Goal: Use online tool/utility: Utilize a website feature to perform a specific function

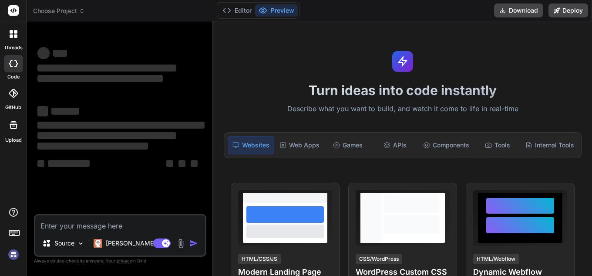
click at [119, 227] on textarea at bounding box center [120, 223] width 170 height 16
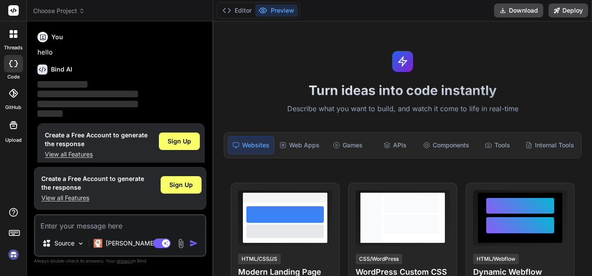
scroll to position [8, 0]
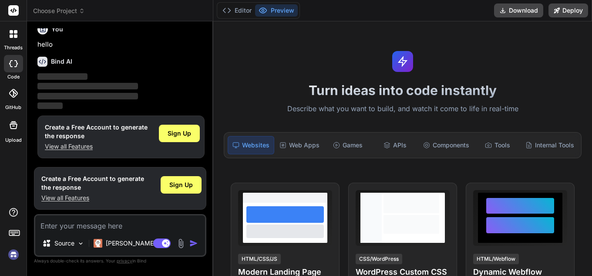
type textarea "x"
type textarea "i want t"
type textarea "x"
type textarea "i want to"
type textarea "x"
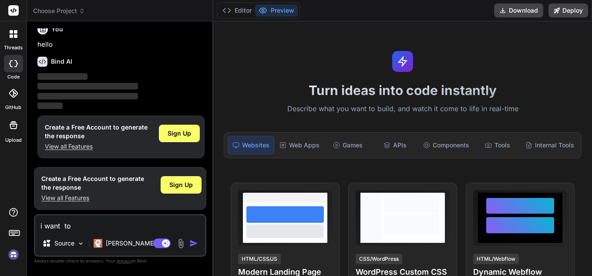
type textarea "i want to"
type textarea "x"
type textarea "i want to m"
type textarea "x"
type textarea "i want to ma"
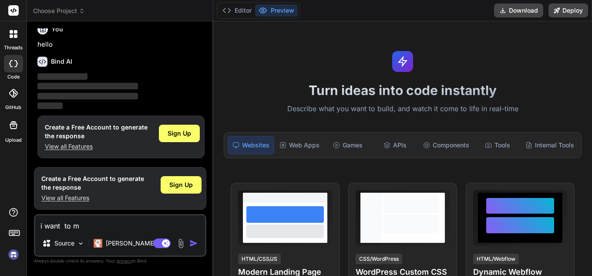
type textarea "x"
type textarea "i want to mak"
type textarea "x"
type textarea "i want to make"
type textarea "x"
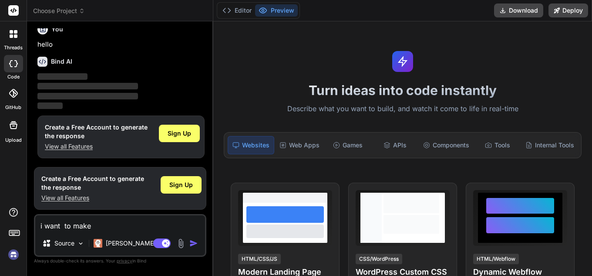
type textarea "i want to make"
type textarea "x"
type textarea "i want to make n"
type textarea "x"
type textarea "i want to make n"
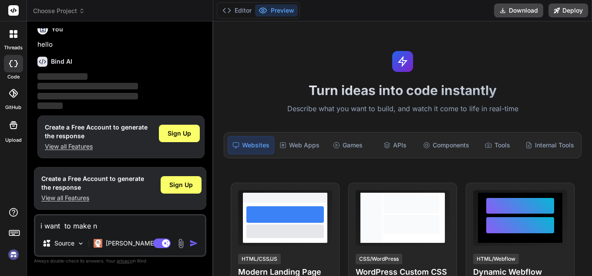
type textarea "x"
type textarea "i want to make n w"
type textarea "x"
type textarea "i want to make n we"
type textarea "x"
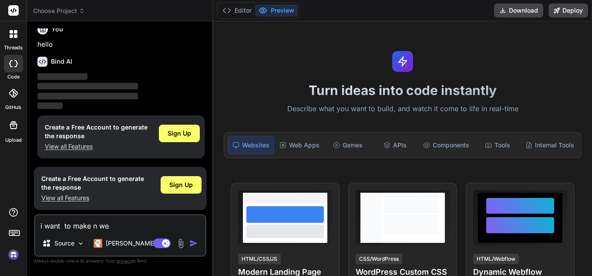
type textarea "i want to make n web"
type textarea "x"
type textarea "i want to make n webs"
type textarea "x"
type textarea "i want to make n websi"
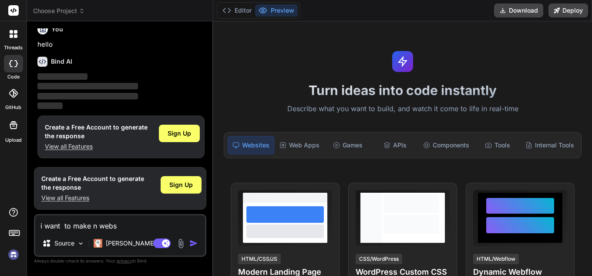
type textarea "x"
type textarea "i want to make n websit"
type textarea "x"
type textarea "i want to make n website"
type textarea "x"
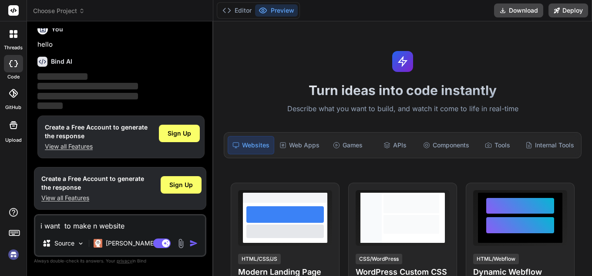
type textarea "i want to make n website"
type textarea "x"
type textarea "i want to make n website s"
type textarea "x"
type textarea "i want to make n website"
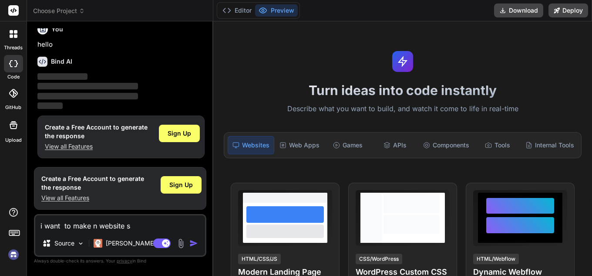
type textarea "x"
type textarea "i want to make n website u"
type textarea "x"
type textarea "i want to make n website us"
type textarea "x"
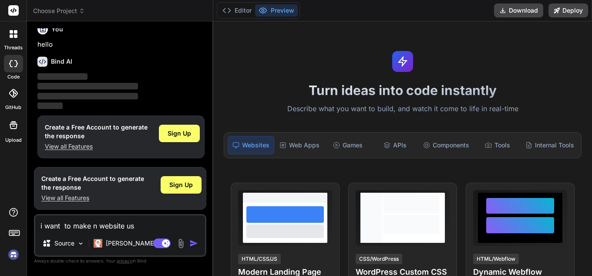
type textarea "i want to make n website usi"
type textarea "x"
type textarea "i want to make n website usin"
type textarea "x"
type textarea "i want to make n website using"
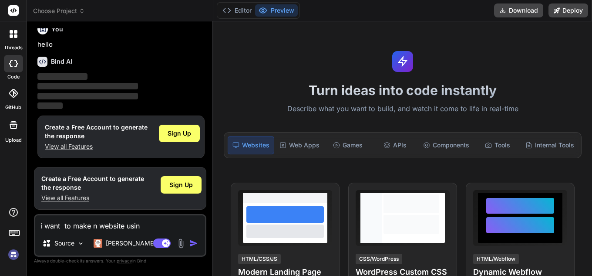
type textarea "x"
type textarea "i want to make n website using"
type textarea "x"
type textarea "i want to make n website using d"
type textarea "x"
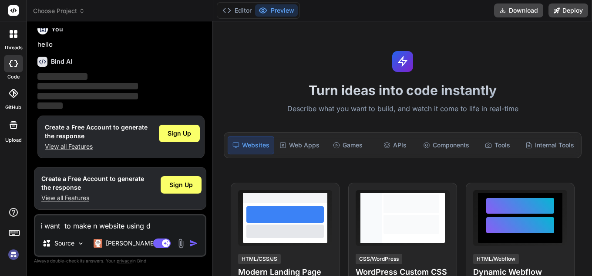
type textarea "i want to make n website using dj"
type textarea "x"
type textarea "i want to make n website using dja"
type textarea "x"
type textarea "i want to make n website using djan"
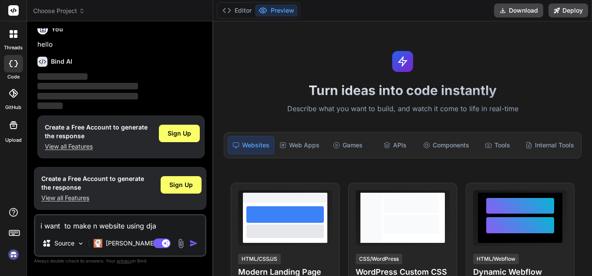
type textarea "x"
type textarea "i want to make n website using djang"
type textarea "x"
type textarea "i want to make n website using djangg"
type textarea "x"
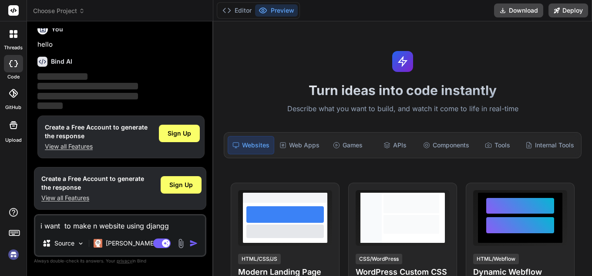
type textarea "i want to make n website using djanggo"
type textarea "x"
type textarea "i want to make n website using djanggo"
type textarea "x"
type textarea "i want to make n website using djanggo ,"
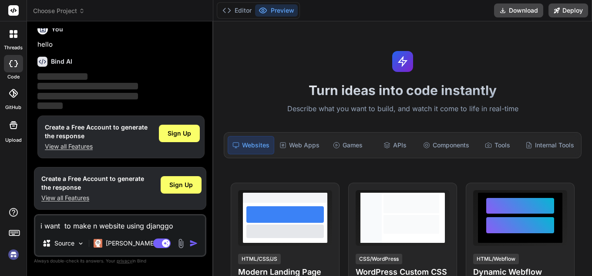
type textarea "x"
type textarea "i want to make n website using djanggo ,"
type textarea "x"
type textarea "i want to make n website using djanggo , h"
type textarea "x"
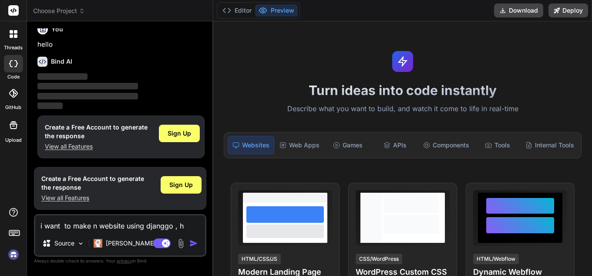
type textarea "i want to make n website using djanggo , ht"
type textarea "x"
type textarea "i want to make n website using djanggo , htm"
type textarea "x"
type textarea "i want to make n website using djanggo , htmm"
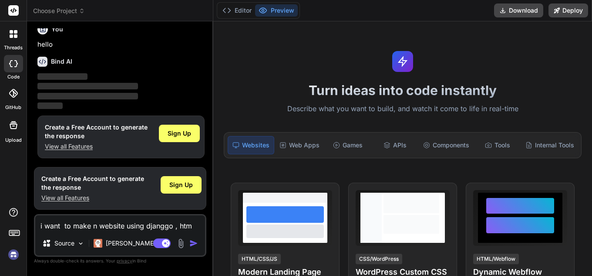
type textarea "x"
type textarea "i want to make n website using djanggo , htmml"
type textarea "x"
type textarea "i want to make n website using djanggo , htmml"
type textarea "x"
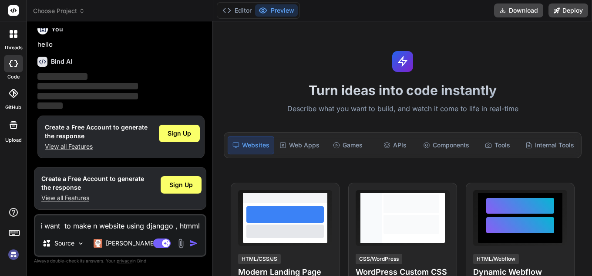
type textarea "i want to make n website using djanggo , htmml ,"
type textarea "x"
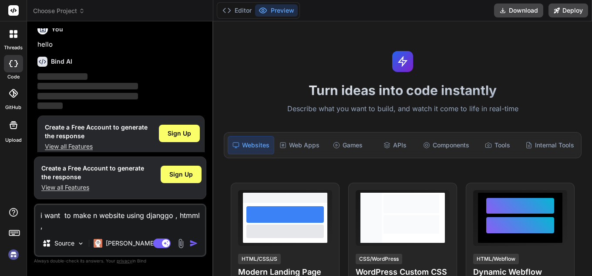
type textarea "i want to make n website using djanggo , htmml ,"
type textarea "x"
type textarea "i want to make n website using djanggo , htmml , c"
type textarea "x"
type textarea "i want to make n website using djanggo , htmml , cs"
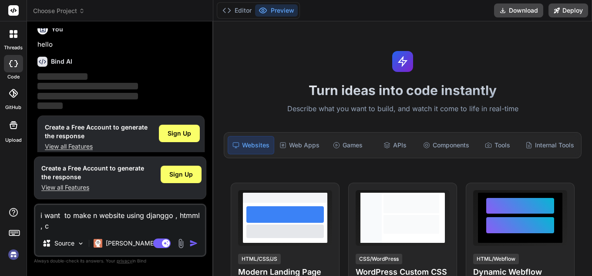
type textarea "x"
type textarea "i want to make n website using djanggo , htmml , css"
type textarea "x"
type textarea "i want to make n website using djanggo , htmml , css"
type textarea "x"
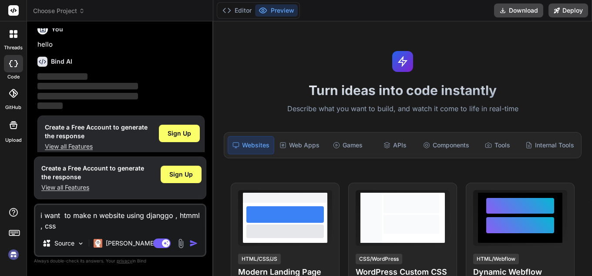
type textarea "i want to make n website using djanggo , htmml , css b"
type textarea "x"
type textarea "i want to make n website using djanggo , htmml , css bo"
type textarea "x"
type textarea "i want to make n website using djanggo , htmml , css bot"
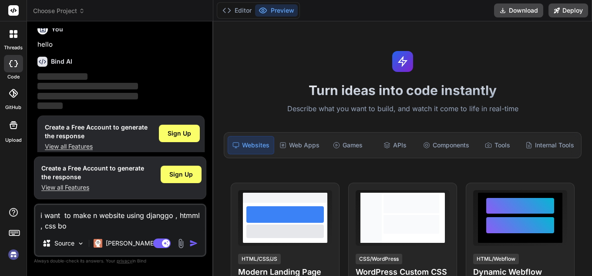
type textarea "x"
type textarea "i want to make n website using djanggo , htmml , css bots"
type textarea "x"
type textarea "i want to make n website using djanggo , htmml , css botsr"
type textarea "x"
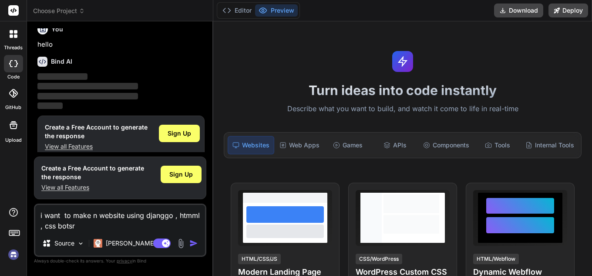
type textarea "i want to make n website using djanggo , htmml , css botsra"
type textarea "x"
type textarea "i want to make n website using djanggo , htmml , css botsraa"
type textarea "x"
type textarea "i want to make n website using djanggo , htmml , css botsraap"
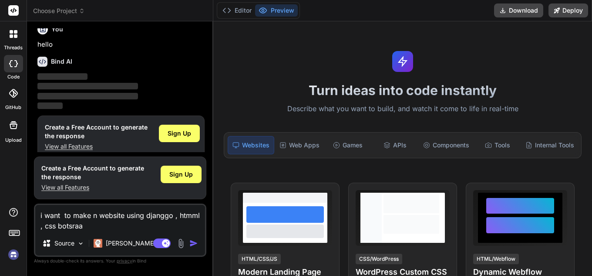
type textarea "x"
type textarea "i want to make n website using djanggo , htmml , css botsraap"
type textarea "x"
type textarea "i want to make n website using djanggo , htmml , css botsraap"
type textarea "x"
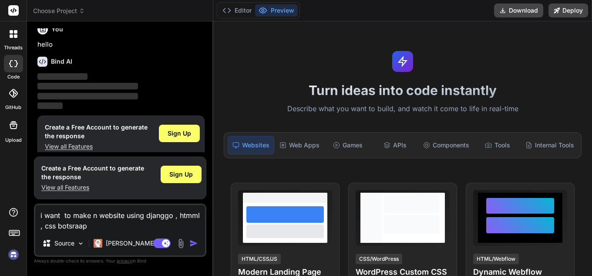
type textarea "i want to make n website using djanggo , htmml , css botsraap a"
type textarea "x"
type textarea "i want to make n website using djanggo , htmml , css botsraap aa"
type textarea "x"
type textarea "i want to make n website using djanggo , htmml , css botsraap aan"
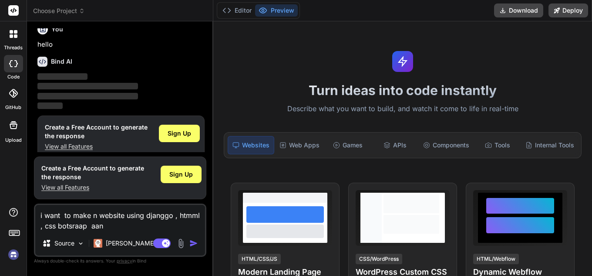
type textarea "x"
type textarea "i want to make n website using djanggo , htmml , css botsraap aand"
type textarea "x"
type textarea "i want to make n website using djanggo , htmml , css botsraap aand"
type textarea "x"
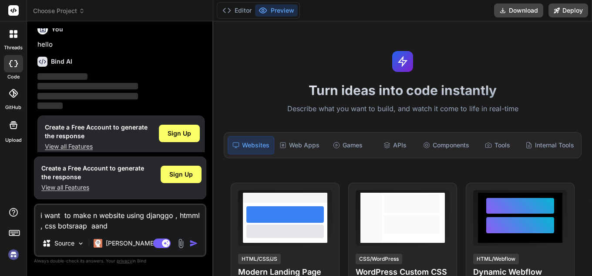
type textarea "i want to make n website using djanggo , htmml , css botsraap aand m"
type textarea "x"
type textarea "i want to make n website using djanggo , htmml , css botsraap aand my"
type textarea "x"
type textarea "i want to make n website using djanggo , htmml , css botsraap aand my"
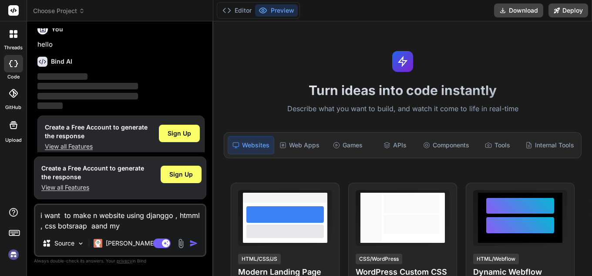
type textarea "x"
type textarea "i want to make n website using djanggo , htmml , css botsraap aand my s"
type textarea "x"
type textarea "i want to make n website using djanggo , htmml , css botsraap aand my sq"
type textarea "x"
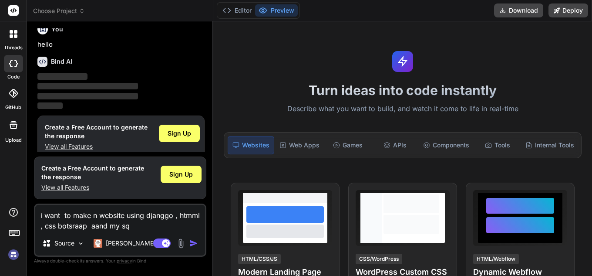
type textarea "i want to make n website using djanggo , htmml , css botsraap aand my sql"
type textarea "x"
type textarea "i want to make n website using djanggo , htmml , css botsraap aand my sqll"
type textarea "x"
type textarea "i want to make n website using djanggo , htmml , css botsraap aand my sqll"
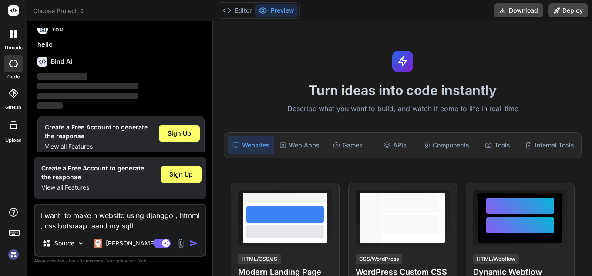
type textarea "x"
type textarea "i want to make n website using djanggo , htmml , css botsraap aand my sqll ."
type textarea "x"
type textarea "i want to make n website using djanggo , htmml , css botsraap aand my sqll ."
type textarea "x"
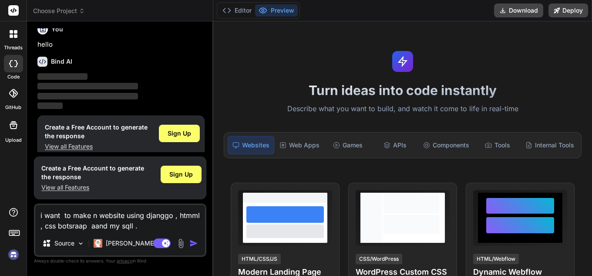
type textarea "i want to make n website using djanggo , htmml , css botsraap aand my sqll ."
click at [196, 247] on img "button" at bounding box center [193, 243] width 9 height 9
click at [169, 131] on span "Sign Up" at bounding box center [180, 133] width 24 height 9
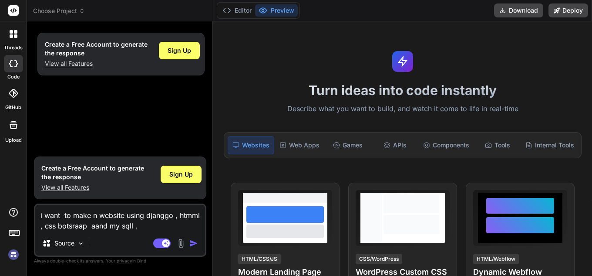
click at [190, 132] on div "Create a Free Account to generate the response View all Features Sign Up" at bounding box center [121, 90] width 171 height 124
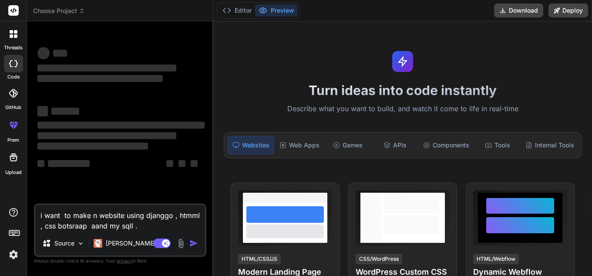
click at [18, 255] on img at bounding box center [13, 254] width 15 height 15
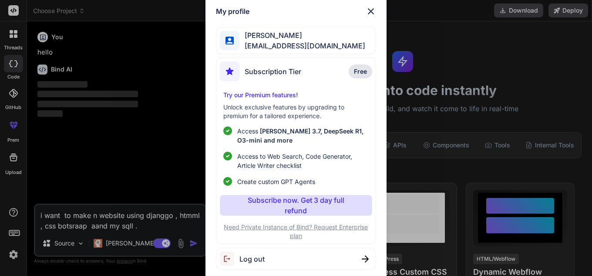
click at [373, 10] on img at bounding box center [371, 11] width 10 height 10
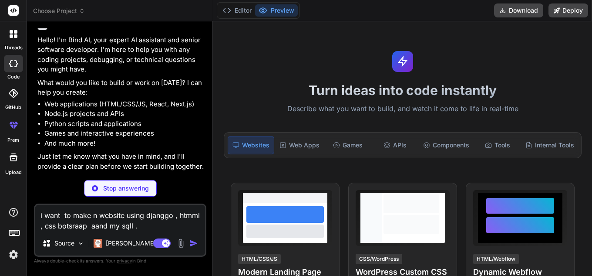
scroll to position [14, 0]
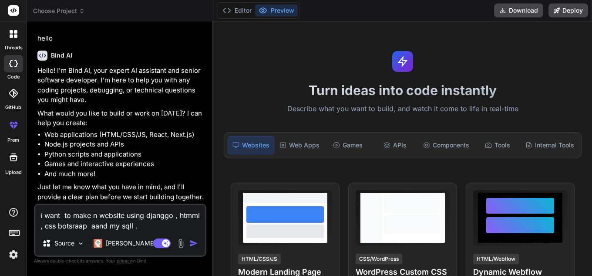
click at [105, 194] on p "Just let me know what you have in mind, and I'll provide a clear plan before we…" at bounding box center [120, 192] width 167 height 20
click at [192, 243] on img "button" at bounding box center [193, 243] width 9 height 9
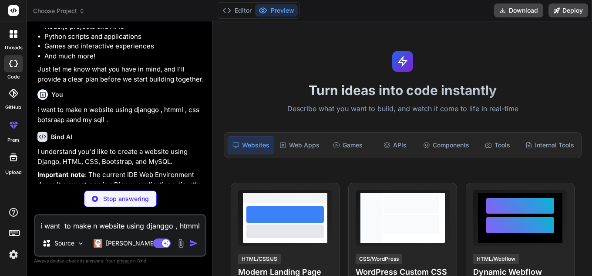
scroll to position [147, 0]
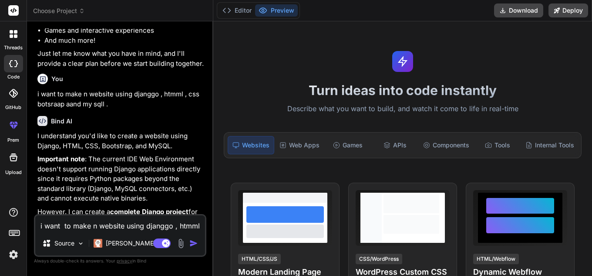
type textarea "x"
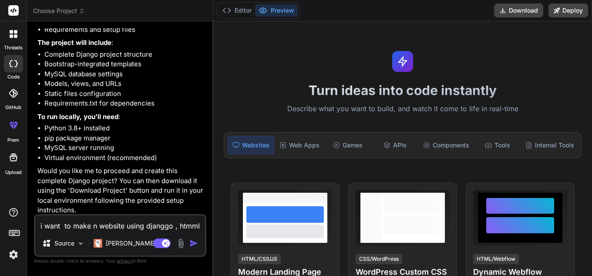
scroll to position [475, 0]
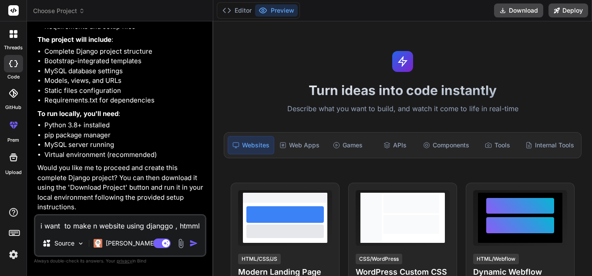
click at [103, 220] on textarea "i want to make n website using djanggo , htmml , css botsraap aand my sqll ." at bounding box center [120, 223] width 170 height 16
type textarea "v"
type textarea "x"
paste textarea "Project name: university_result_system Goal: Generate a complete, production-re…"
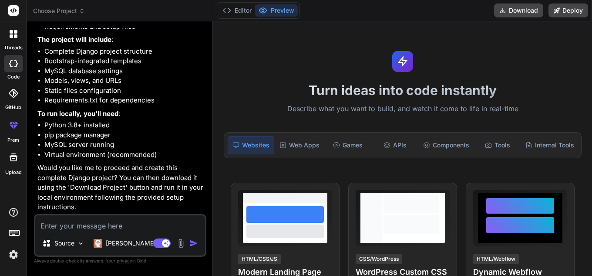
type textarea "Project name: university_result_system Goal: Generate a complete, production-re…"
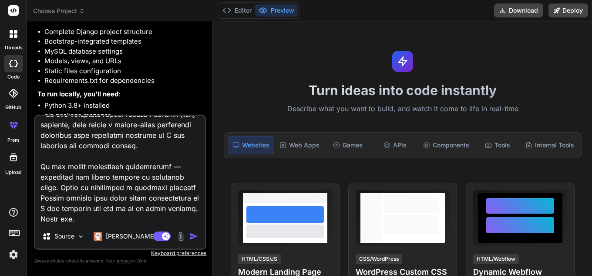
type textarea "x"
type textarea "Project name: university_result_system Goal: Generate a complete, production-re…"
click at [193, 237] on img "button" at bounding box center [193, 236] width 9 height 9
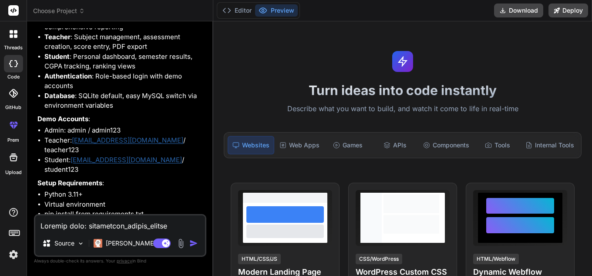
scroll to position [2485, 0]
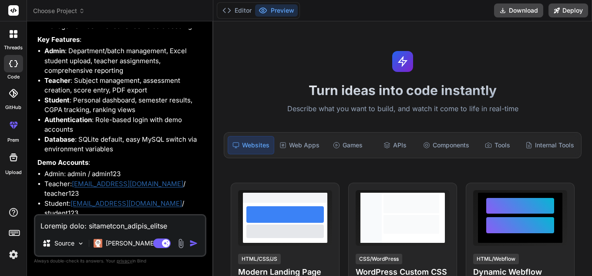
type textarea "x"
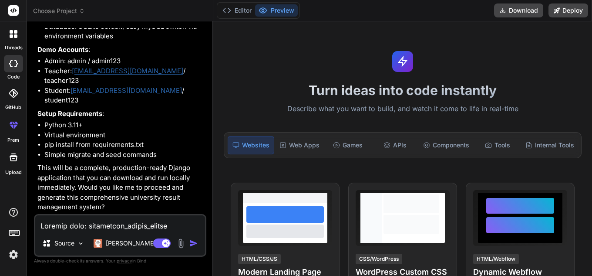
scroll to position [2616, 0]
click at [87, 226] on textarea at bounding box center [120, 223] width 170 height 16
type textarea "y"
type textarea "x"
type textarea "ye"
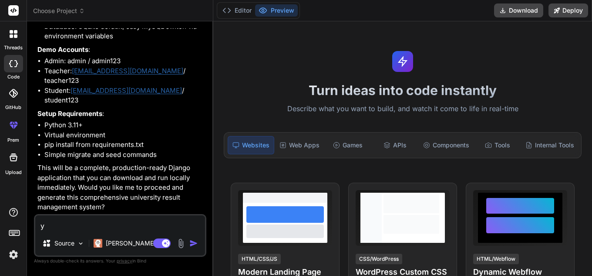
type textarea "x"
type textarea "yes"
type textarea "x"
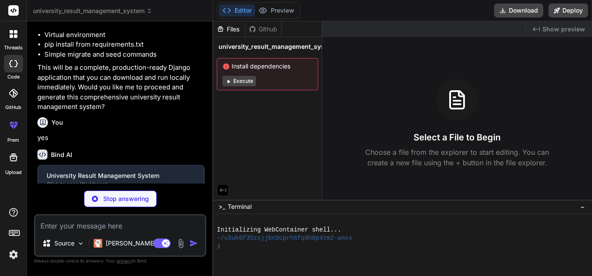
scroll to position [2707, 0]
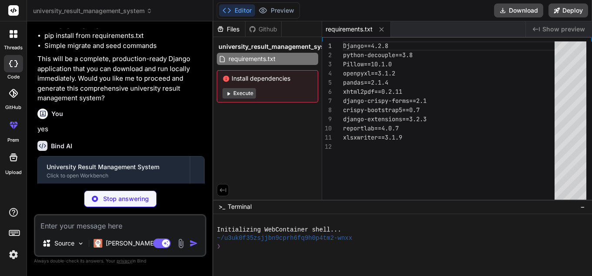
type textarea "x"
type textarea ") from exc execute_from_command_line(sys.argv) if __name__ == '__main__': main()"
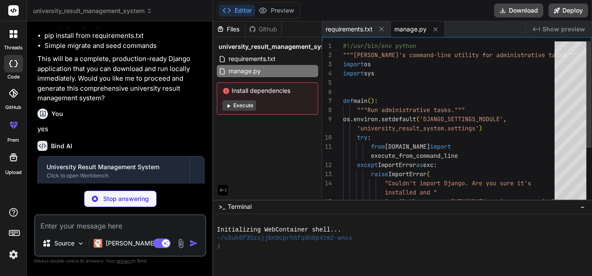
type textarea "x"
type textarea "DEBUG=True SECRET_KEY=your-secret-key-here DATABASE_ENGINE=sqlite3 DATABASE_NAM…"
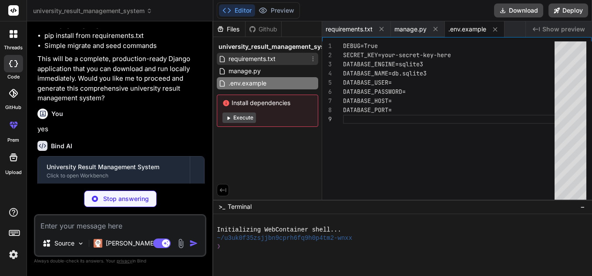
type textarea "x"
click at [290, 56] on div "requirements.txt" at bounding box center [267, 59] width 101 height 12
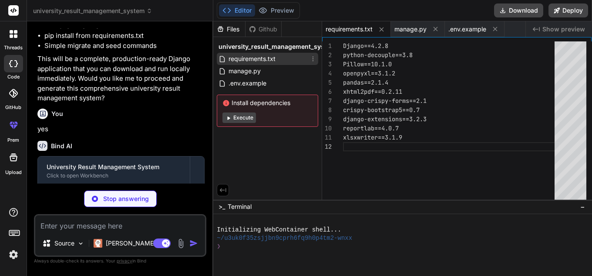
type textarea "xlsxwriter==3.1.9"
type textarea "x"
type textarea "│ └── utils/ # Utility functions ├── university_result_system/ # Django project…"
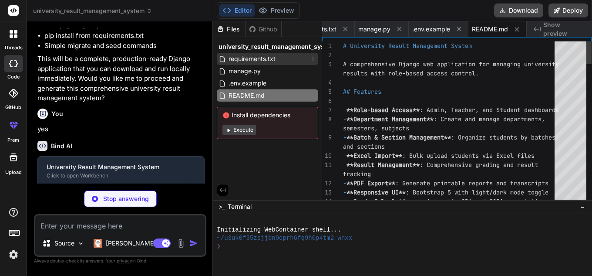
type textarea "x"
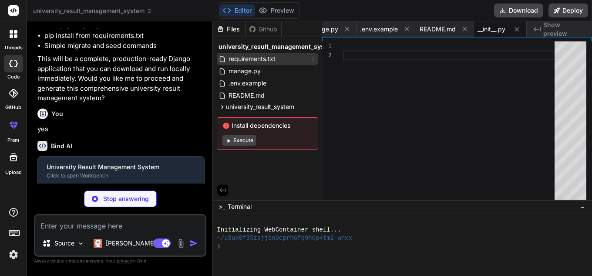
type textarea "x"
click at [276, 55] on span "requirements.txt" at bounding box center [252, 59] width 49 height 10
type textarea "xlsxwriter==3.1.9"
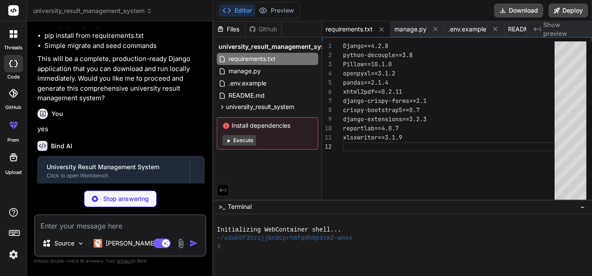
type textarea "x"
type textarea "LOGIN_REDIRECT_URL = '/dashboard/' LOGOUT_REDIRECT_URL = '/'"
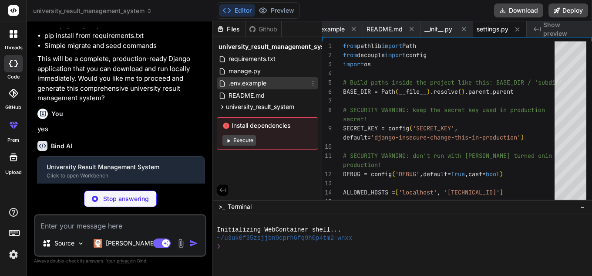
type textarea "x"
type textarea "if settings.DEBUG: urlpatterns += static(settings.MEDIA_URL, document_root=sett…"
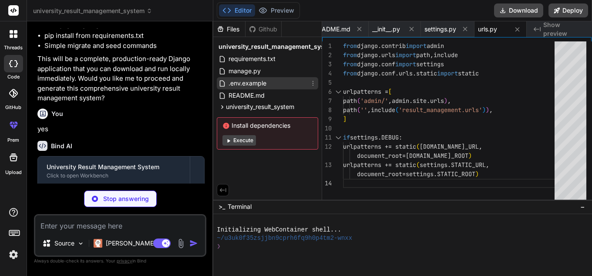
type textarea "x"
type textarea "import os from django.core.wsgi import get_wsgi_application os.environ.setdefau…"
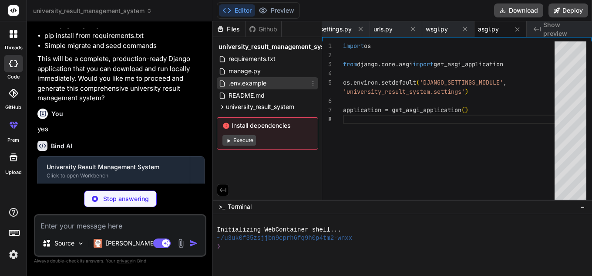
type textarea "x"
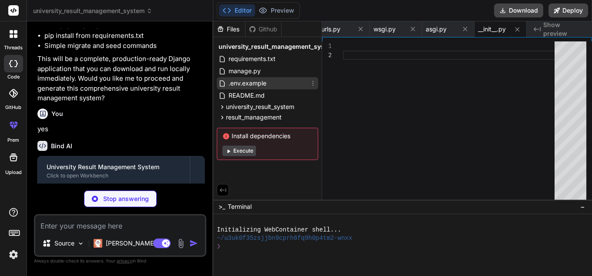
type textarea "x"
type textarea "from django.apps import AppConfig class ResultManagementConfig(AppConfig): defa…"
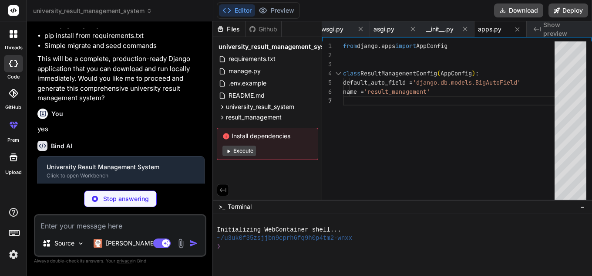
type textarea "x"
type textarea "'semester') list_filter = ('semester', 'batch__department') @admin.register(Gra…"
type textarea "x"
type textarea "path('export-pdf/', views.ExportStudentPDFView.as_view(), name='export_student_…"
type textarea "x"
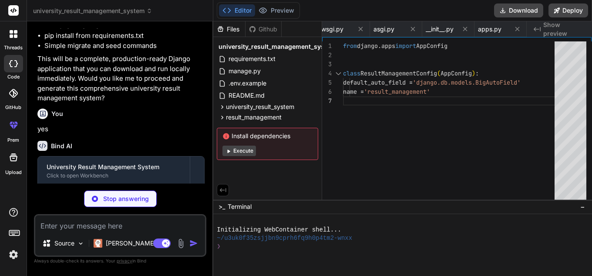
type textarea "'Department', 'Semester', 'Subject', 'Batch', 'Section', 'TeacherProfile', 'Stu…"
type textarea "x"
type textarea "def get_full_name(self): return f"{self.first_name} {self.last_name}".strip() c…"
type textarea "x"
type textarea "models.Index(fields=['batch']), ]"
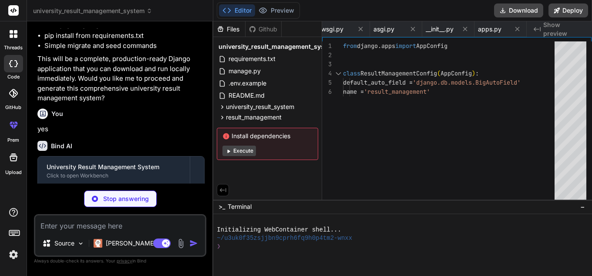
type textarea "x"
type textarea "indexes = [ models.Index(fields=['student_id']), models.Index(fields=['departme…"
type textarea "x"
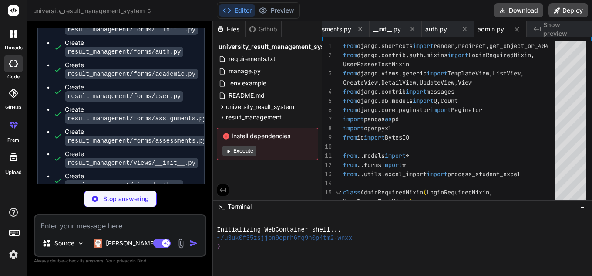
scroll to position [0, 1470]
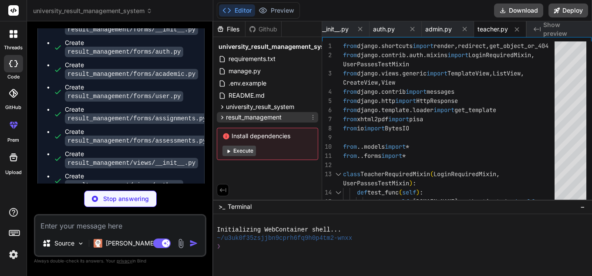
click at [253, 117] on span "result_management" at bounding box center [254, 117] width 56 height 9
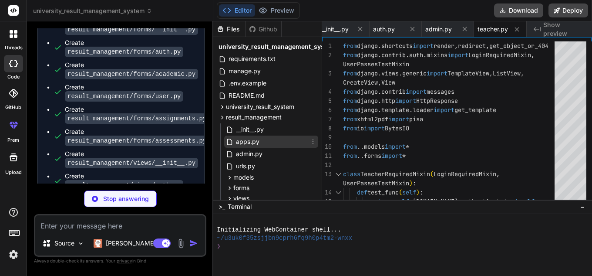
scroll to position [44, 0]
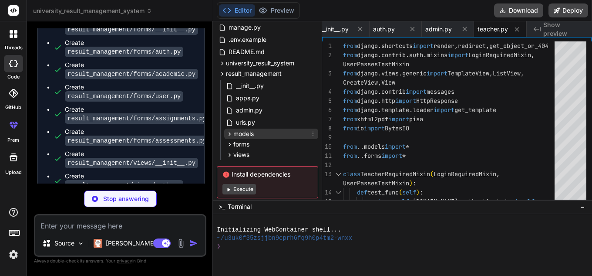
click at [273, 129] on div "models" at bounding box center [271, 133] width 94 height 10
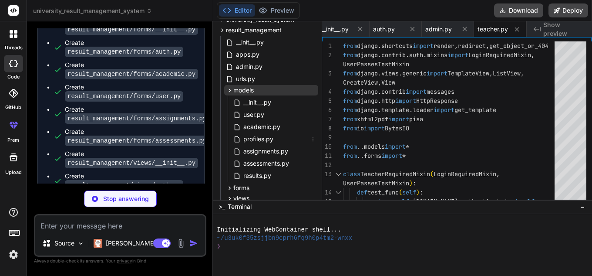
scroll to position [131, 0]
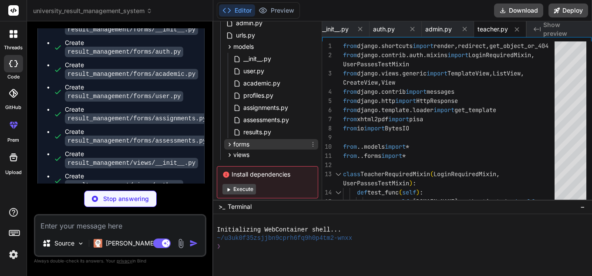
click at [263, 144] on div "forms" at bounding box center [271, 144] width 94 height 10
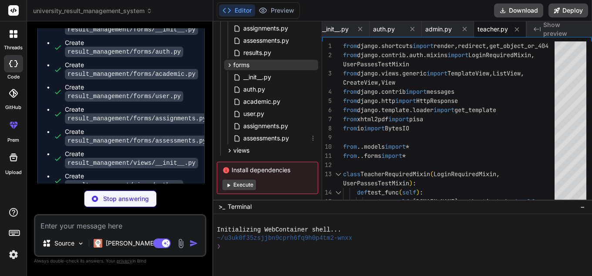
scroll to position [218, 0]
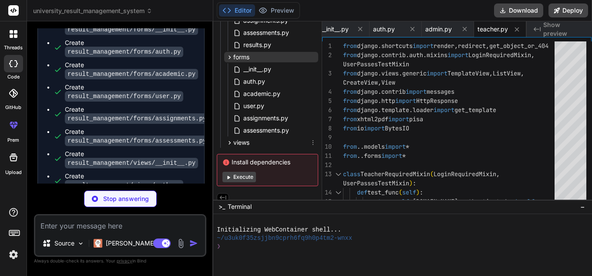
click at [263, 144] on div "views" at bounding box center [271, 142] width 94 height 10
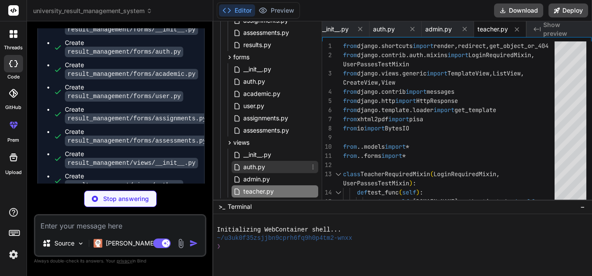
click at [262, 168] on span "auth.py" at bounding box center [255, 167] width 24 height 10
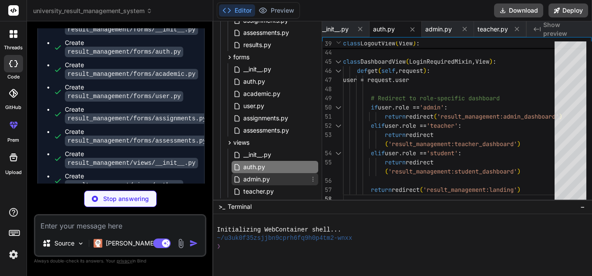
click at [280, 179] on div "admin.py" at bounding box center [275, 179] width 87 height 12
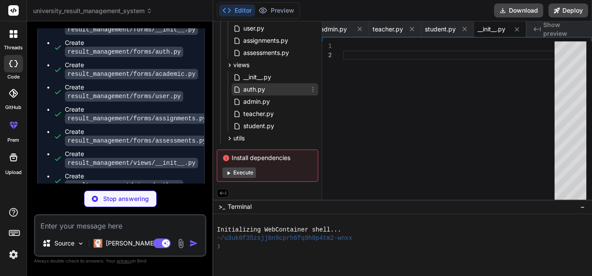
scroll to position [298, 0]
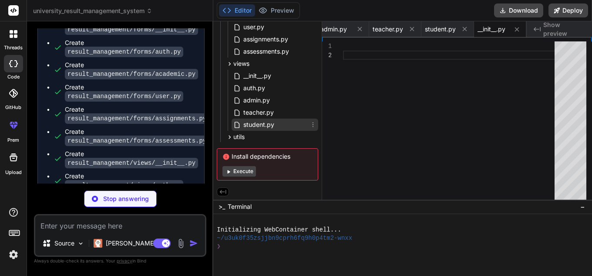
click at [295, 126] on div "student.py" at bounding box center [275, 124] width 87 height 12
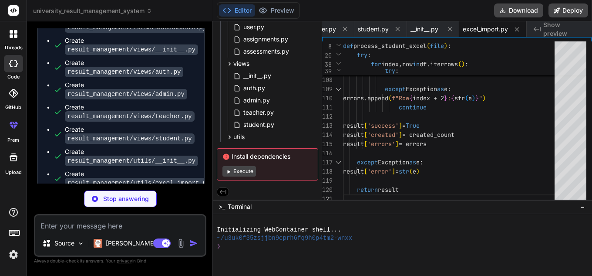
scroll to position [3400, 0]
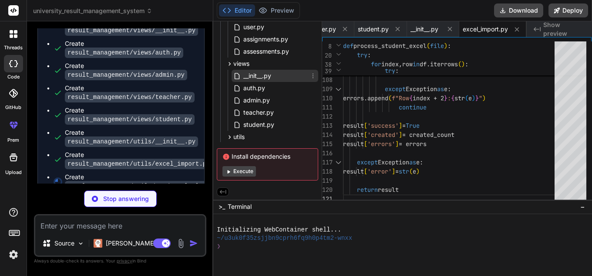
click at [279, 75] on div "__init__.py" at bounding box center [275, 76] width 87 height 12
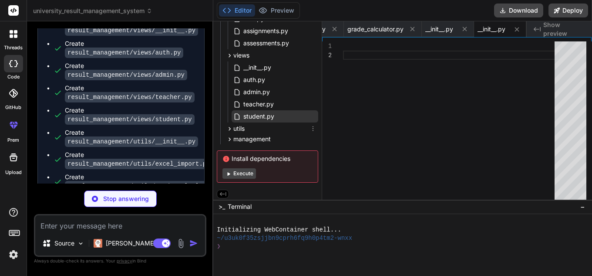
scroll to position [309, 0]
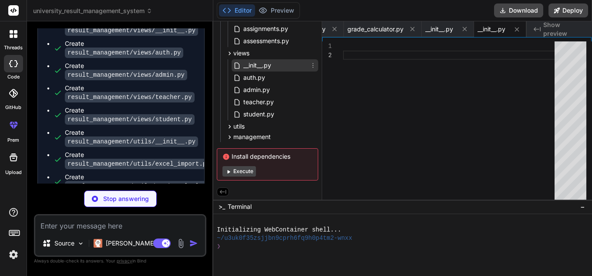
click at [298, 60] on div "__init__.py" at bounding box center [275, 65] width 87 height 12
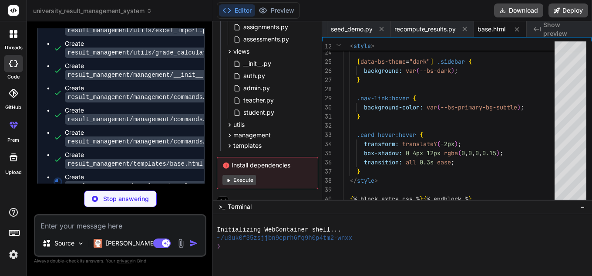
scroll to position [0, 2081]
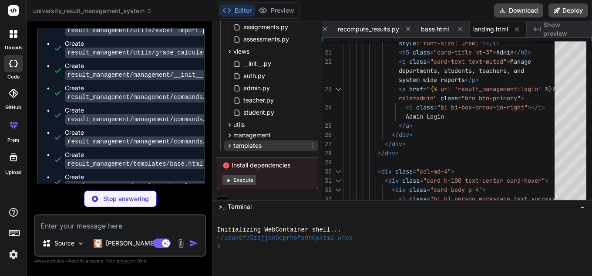
click at [250, 146] on span "templates" at bounding box center [247, 145] width 28 height 9
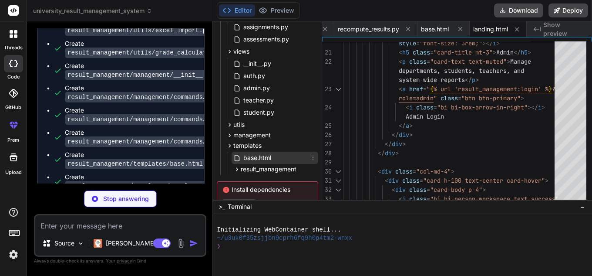
click at [271, 152] on span "base.html" at bounding box center [258, 157] width 30 height 10
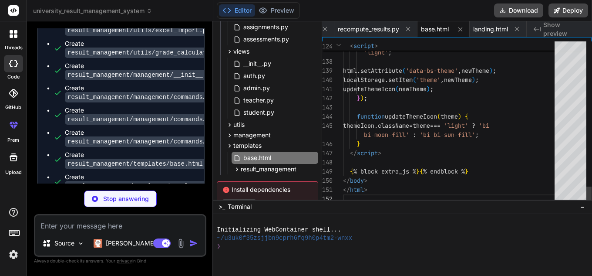
scroll to position [0, 2133]
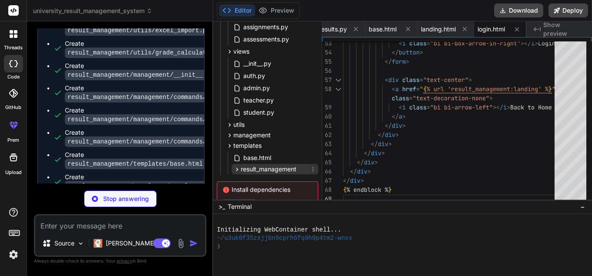
click at [278, 169] on span "result_management" at bounding box center [269, 169] width 56 height 9
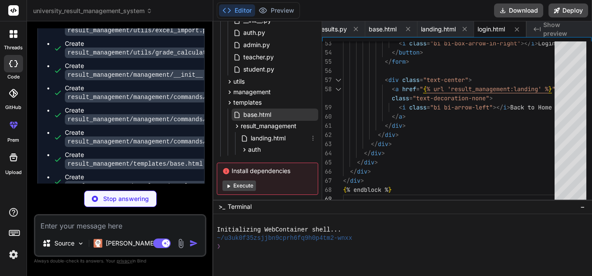
scroll to position [352, 0]
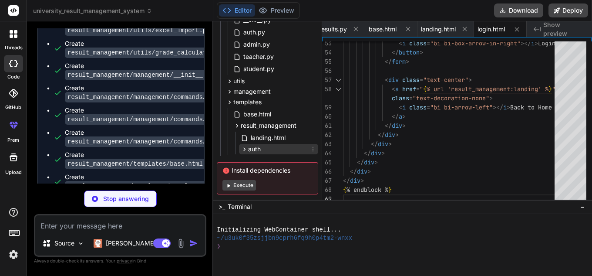
click at [288, 144] on div "auth" at bounding box center [278, 149] width 79 height 10
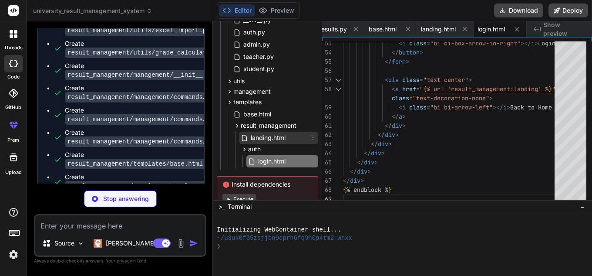
click at [289, 142] on div "landing.html" at bounding box center [278, 138] width 79 height 12
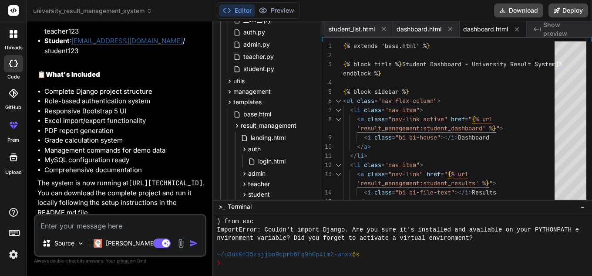
scroll to position [4674, 0]
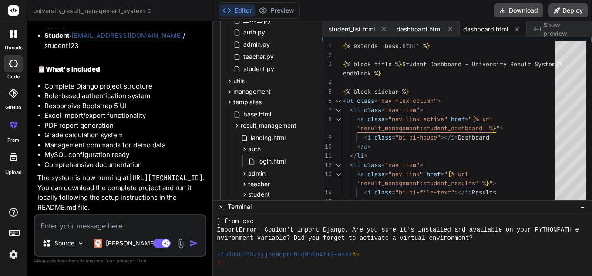
drag, startPoint x: 38, startPoint y: 188, endPoint x: 119, endPoint y: 190, distance: 81.5
click at [128, 182] on code "http://127.0.0.1:8000" at bounding box center [165, 177] width 74 height 9
click at [199, 155] on li "MySQL configuration ready" at bounding box center [124, 155] width 160 height 10
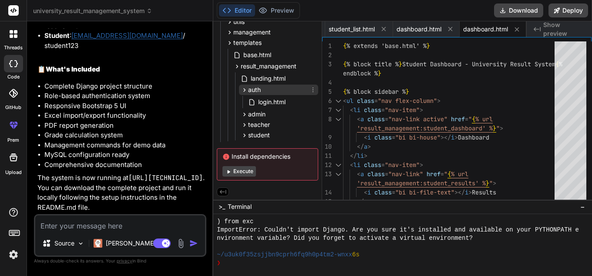
scroll to position [413, 0]
click at [246, 171] on button "Execute" at bounding box center [240, 171] width 34 height 10
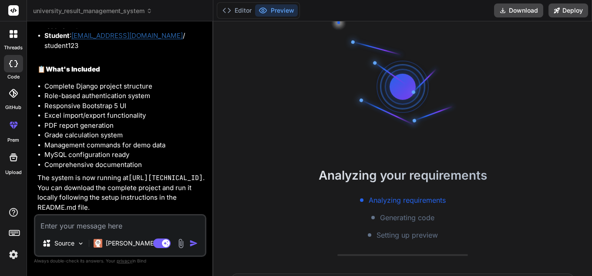
scroll to position [314, 0]
click at [243, 10] on button "Editor" at bounding box center [237, 10] width 36 height 12
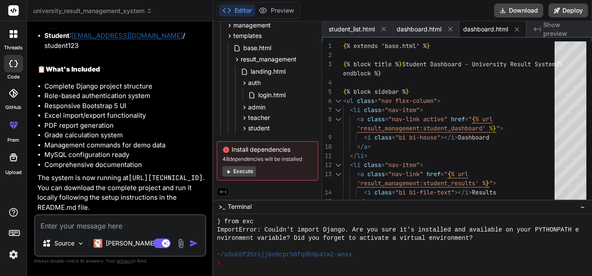
scroll to position [420, 0]
click at [273, 7] on button "Preview" at bounding box center [276, 10] width 43 height 12
click at [237, 171] on button "Execute" at bounding box center [240, 171] width 34 height 10
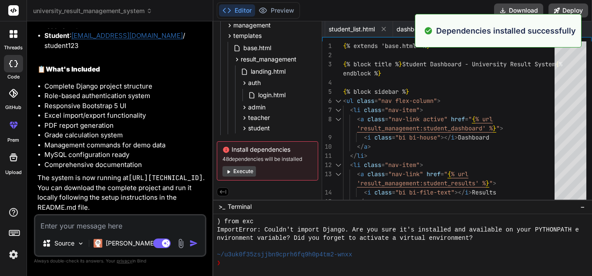
scroll to position [753, 0]
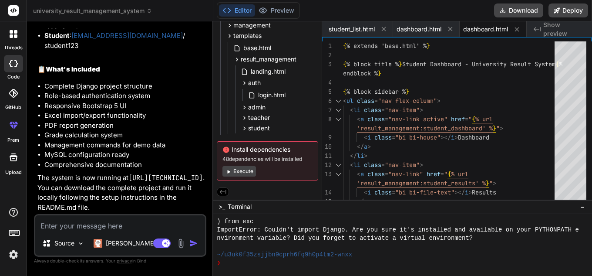
click at [348, 4] on div "Editor Preview Disabled until preview for your project is generated Download De…" at bounding box center [402, 10] width 379 height 21
click at [506, 9] on icon at bounding box center [503, 10] width 7 height 7
click at [352, 5] on div "Editor Preview Disabled until preview for your project is generated Download De…" at bounding box center [402, 10] width 379 height 21
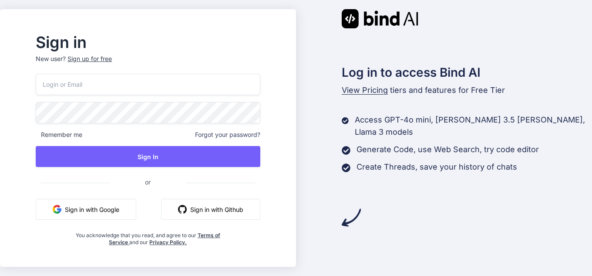
click at [124, 211] on button "Sign in with Google" at bounding box center [86, 209] width 101 height 21
click at [120, 218] on button "Sign in with Google" at bounding box center [86, 209] width 101 height 21
